Goal: Go to known website: Go to known website

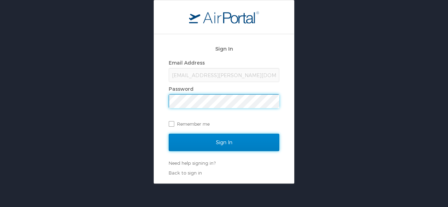
click at [219, 138] on input "Sign In" at bounding box center [224, 142] width 111 height 17
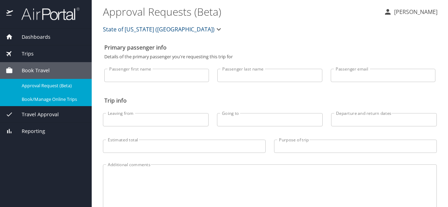
click at [39, 97] on span "Book/Manage Online Trips" at bounding box center [53, 99] width 62 height 7
